Goal: Information Seeking & Learning: Understand process/instructions

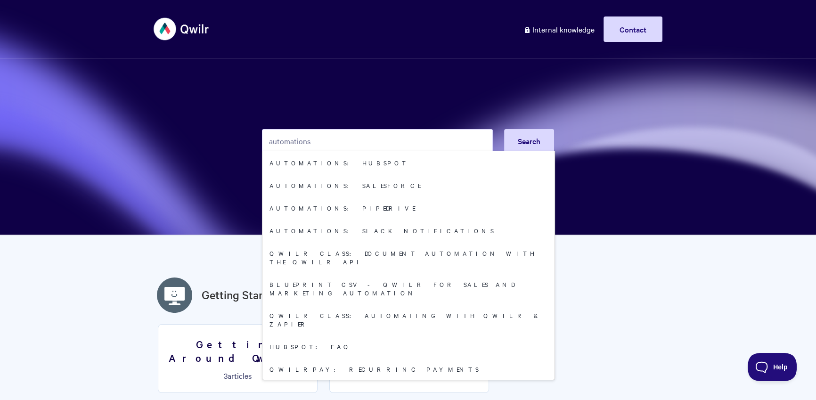
type input "automations"
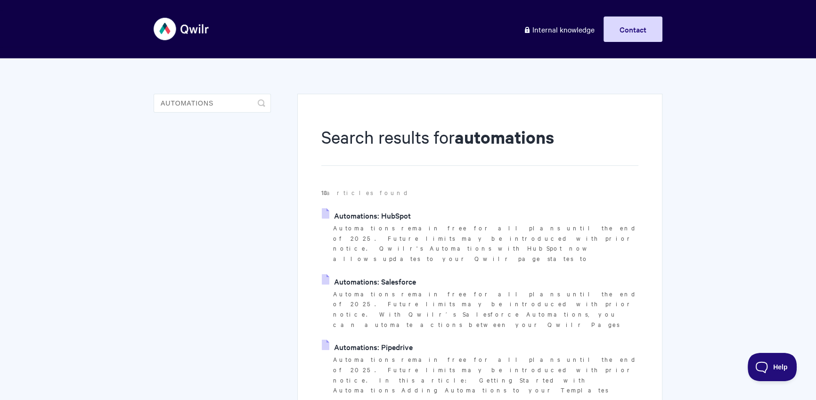
click at [359, 289] on p "Automations remain free for all plans until the end of 2025. Future limits may …" at bounding box center [485, 309] width 305 height 41
click at [369, 274] on link "Automations: Salesforce" at bounding box center [369, 281] width 94 height 14
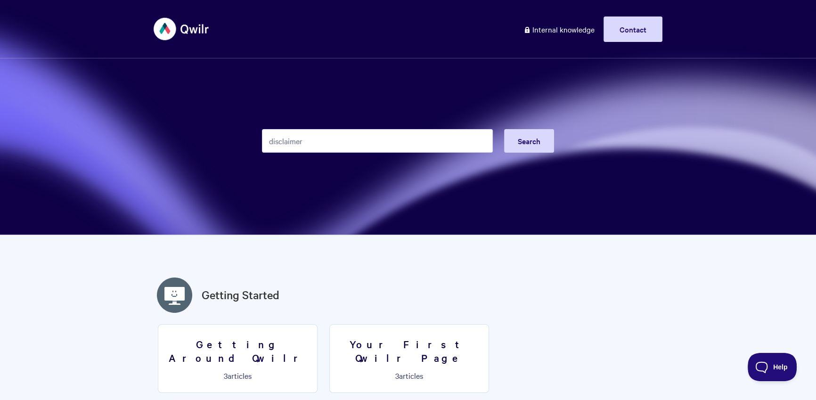
type input "disclaimer"
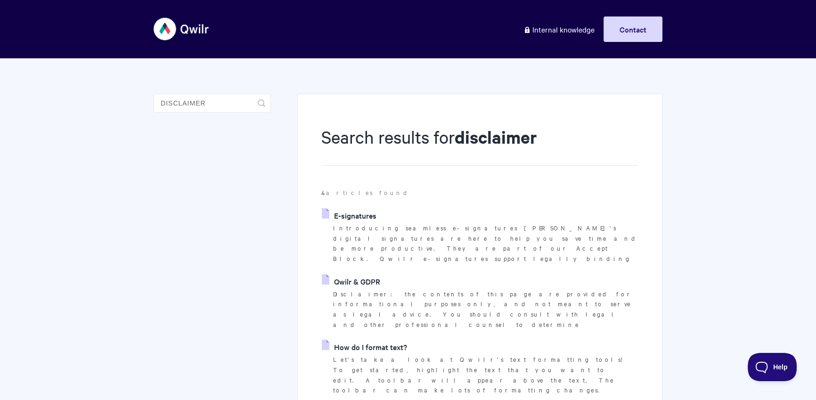
scroll to position [11, 0]
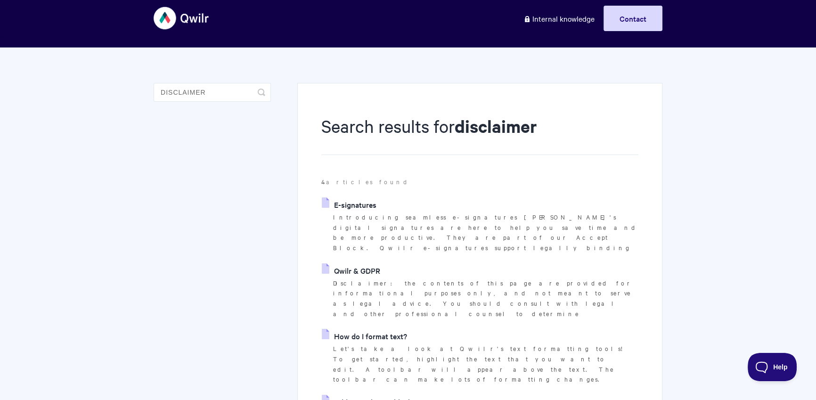
click at [362, 209] on link "E-signatures" at bounding box center [349, 204] width 55 height 14
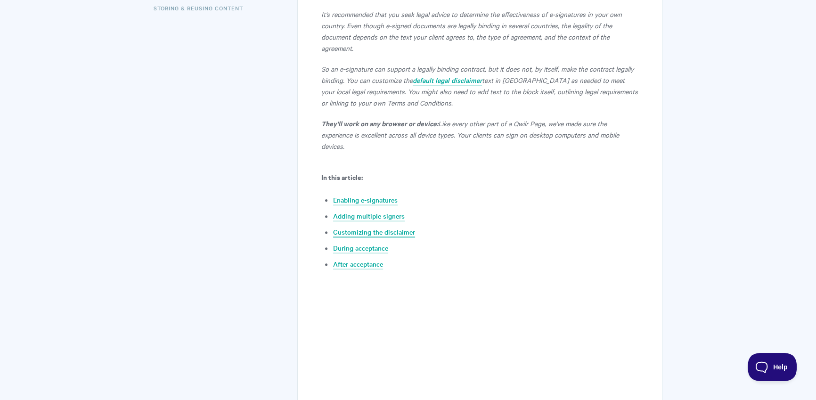
click at [390, 227] on link "Customizing the disclaimer" at bounding box center [374, 232] width 82 height 10
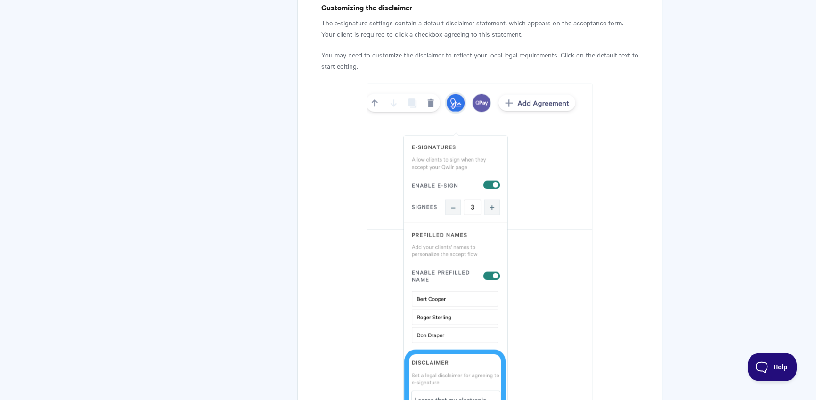
scroll to position [2518, 0]
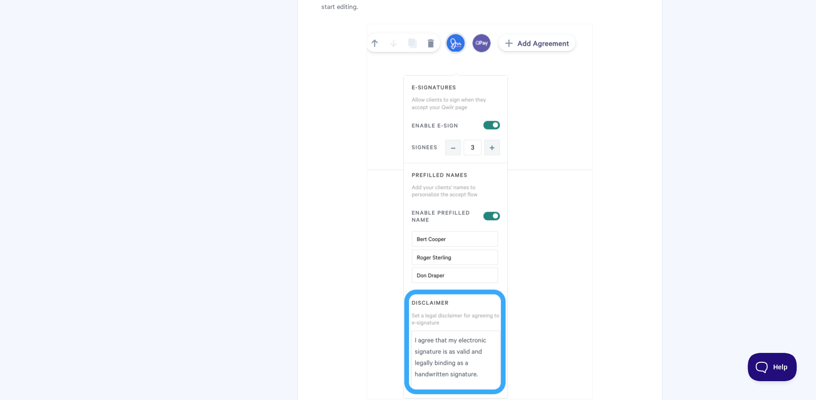
click at [675, 205] on body "Toggle Navigation Home Getting Started Creating & Editing Pages Sharing & Analy…" at bounding box center [408, 87] width 816 height 5210
